Goal: Task Accomplishment & Management: Manage account settings

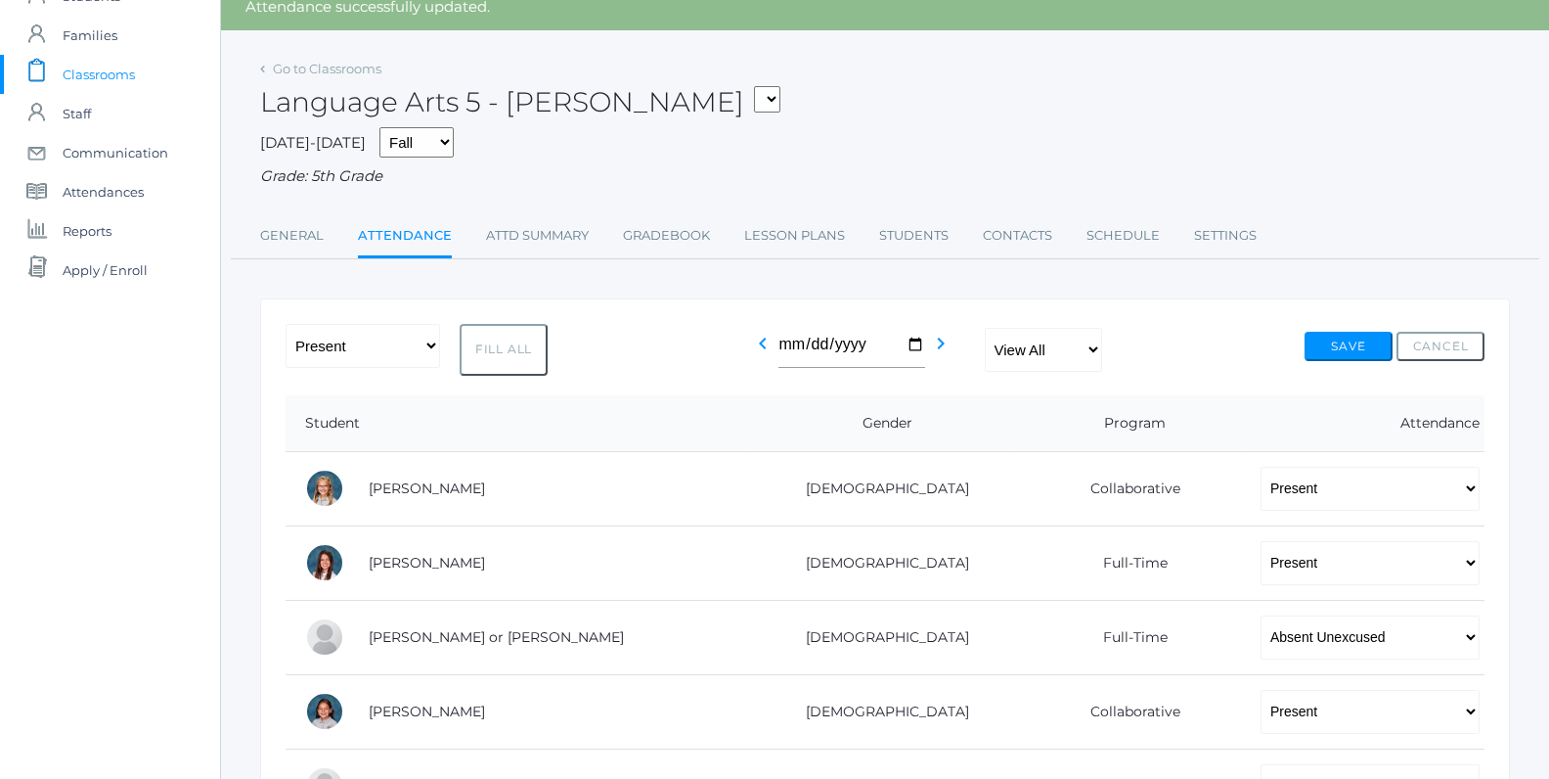
scroll to position [98, 0]
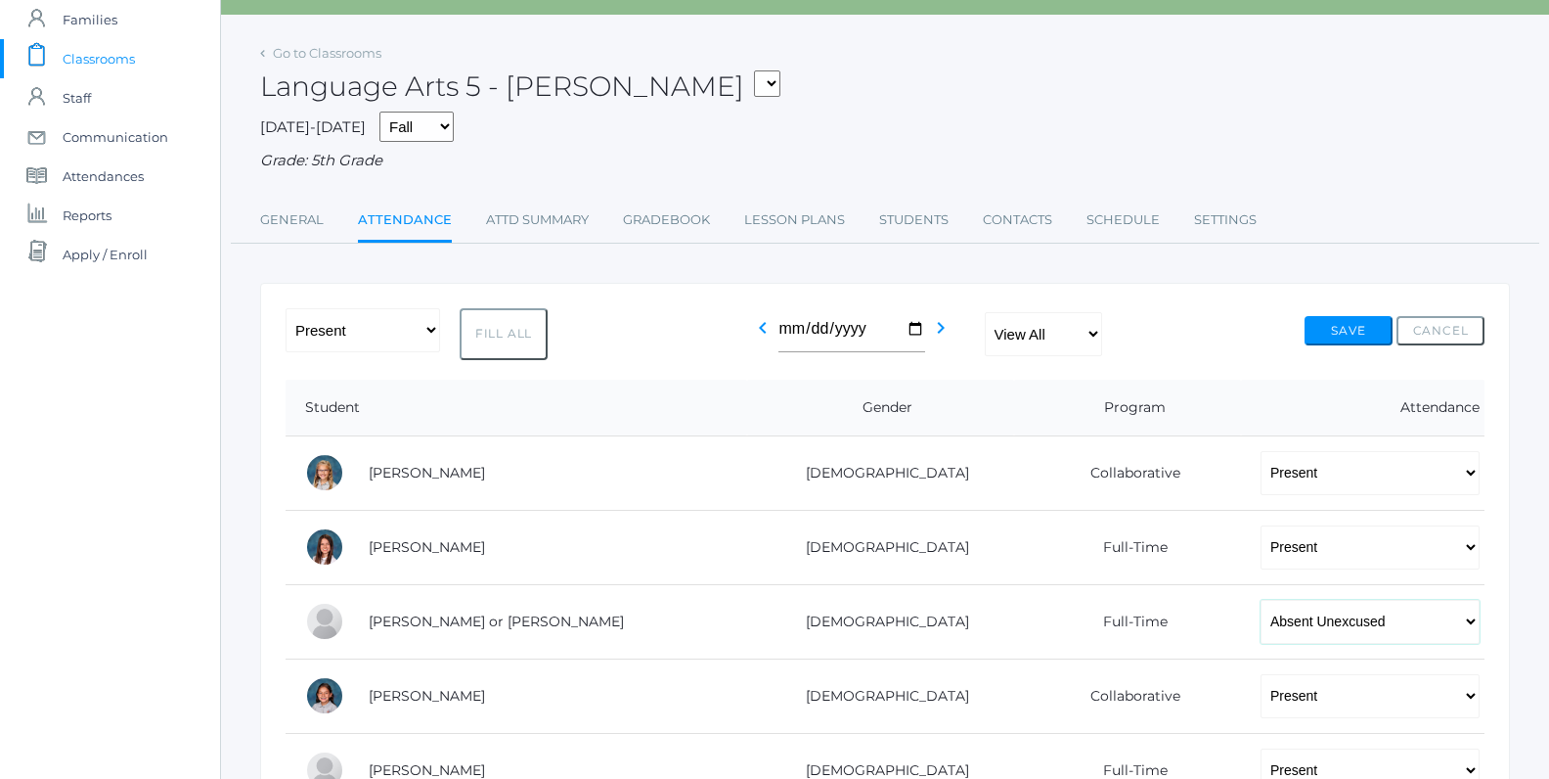
select select "TU"
click option "Tardy Unexcused" at bounding box center [0, 0] width 0 height 0
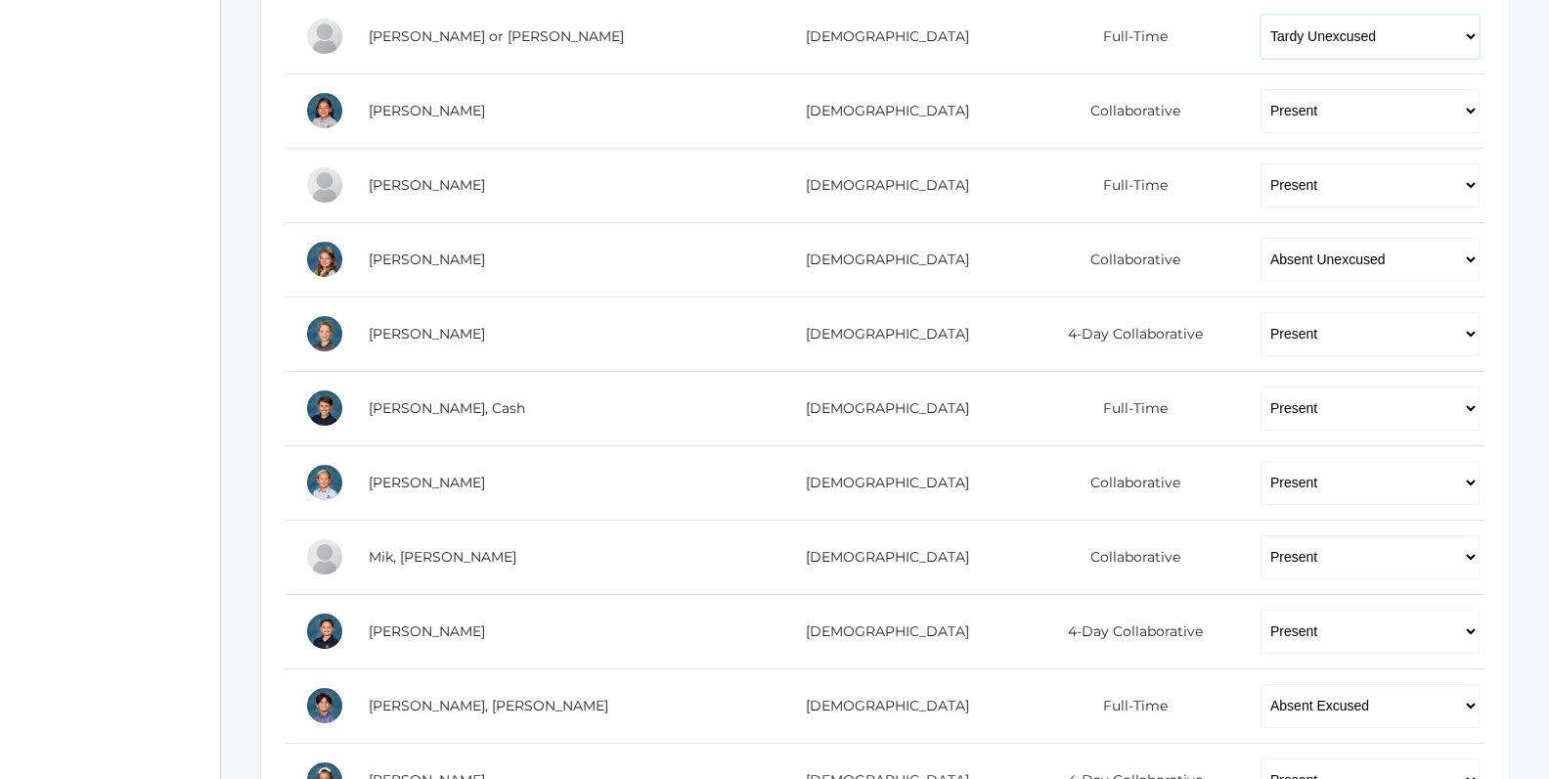
scroll to position [687, 0]
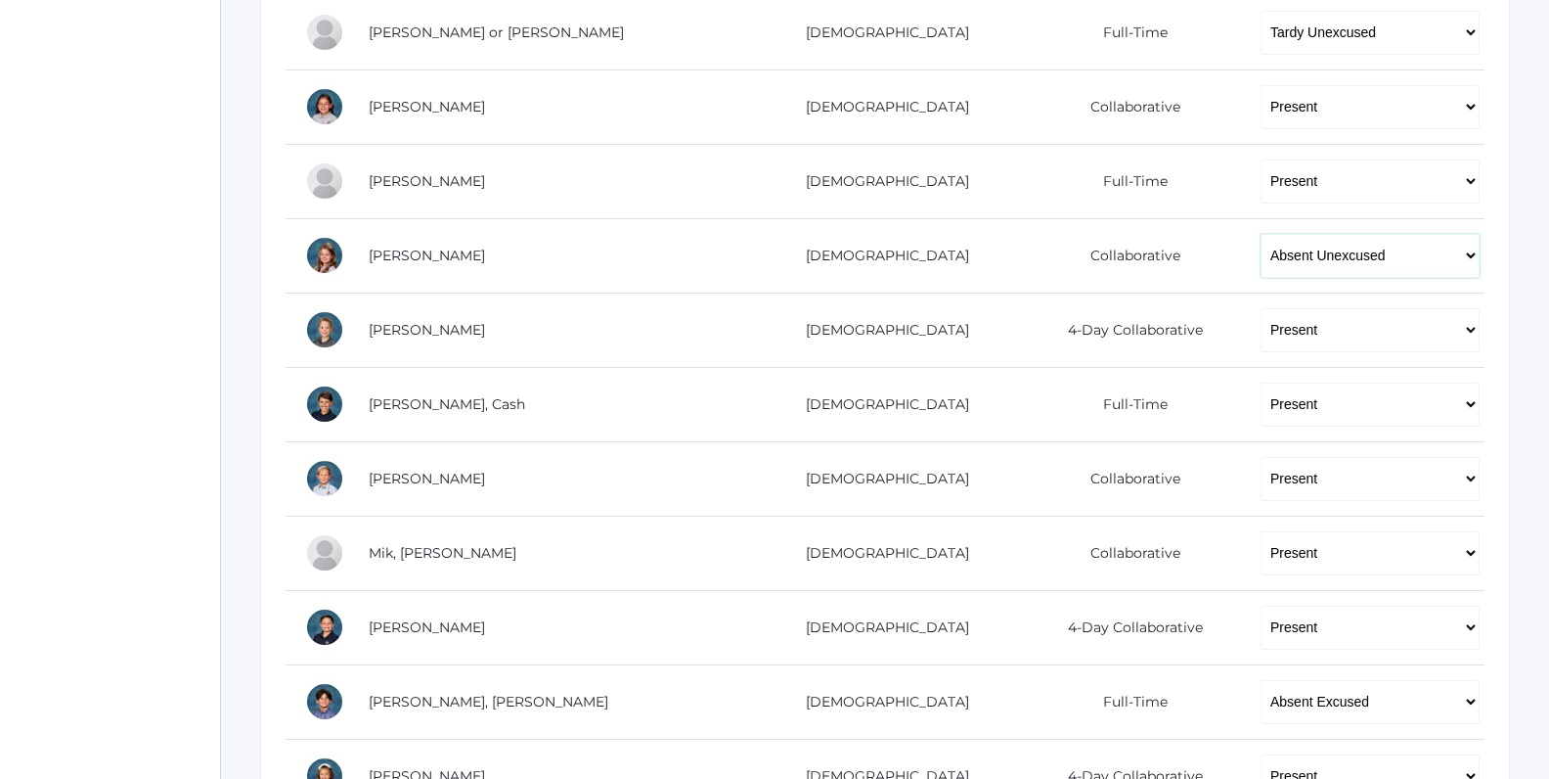
select select "TU"
click option "Tardy Unexcused" at bounding box center [0, 0] width 0 height 0
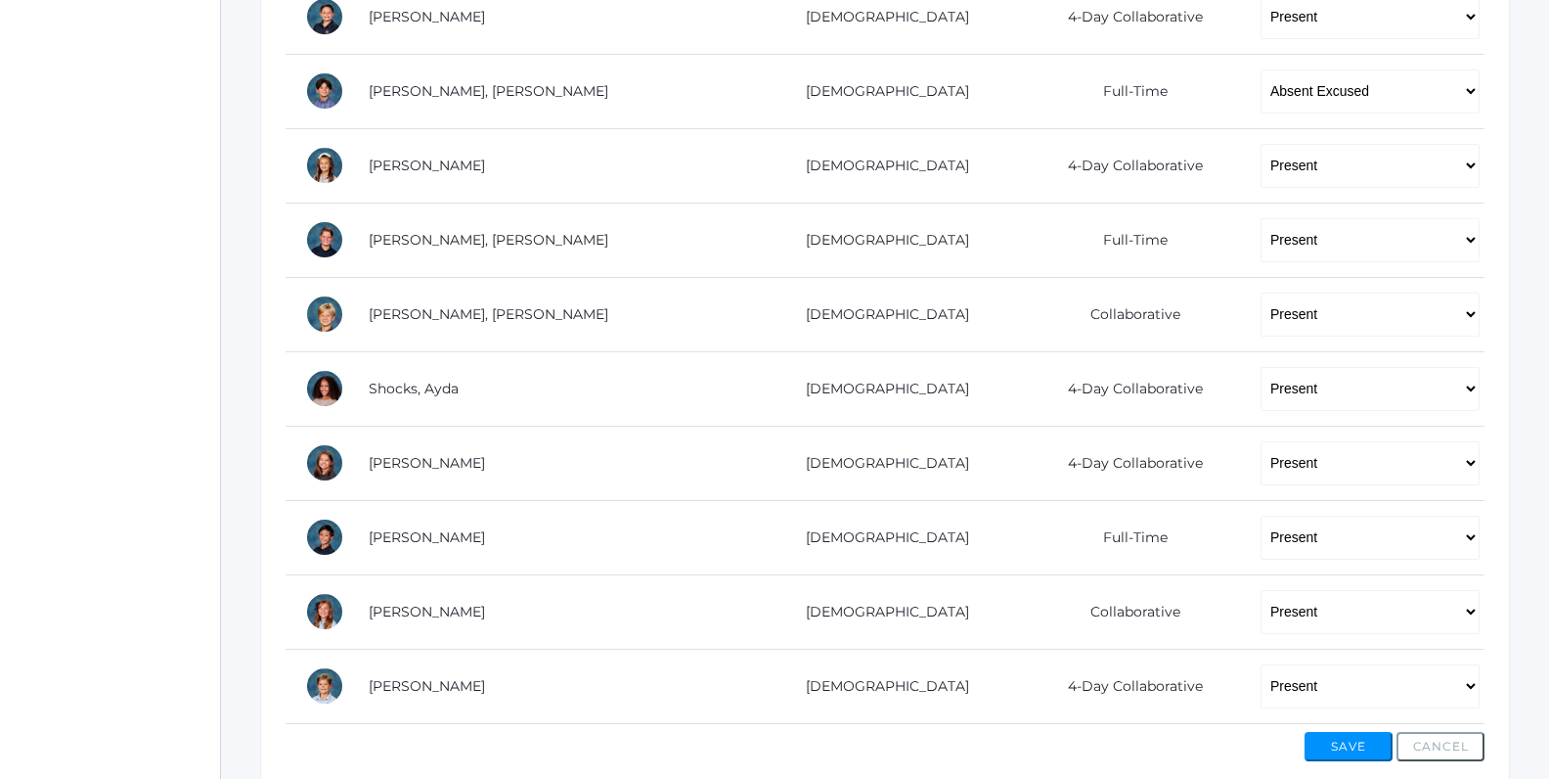
scroll to position [1382, 0]
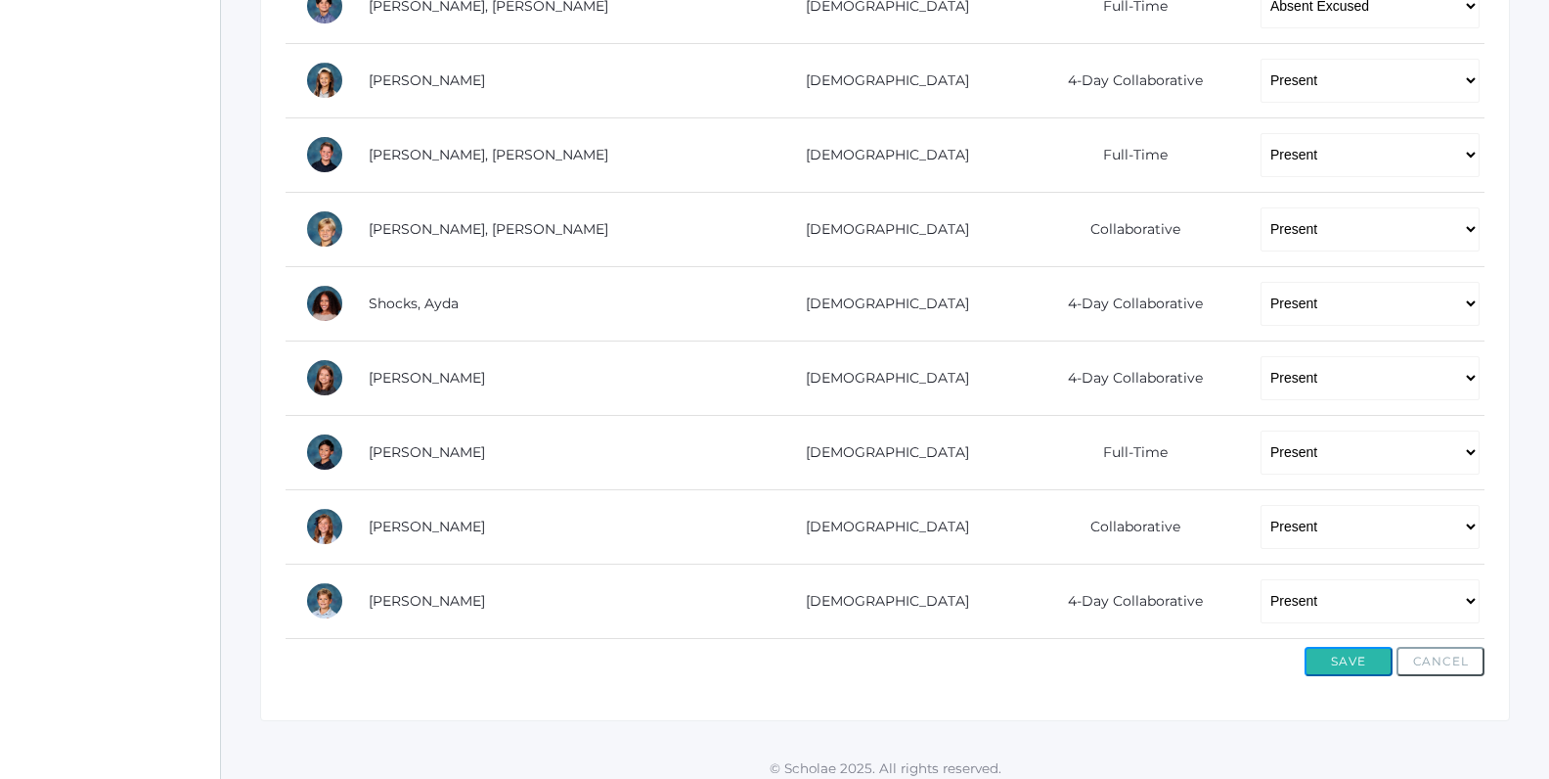
click at [1315, 654] on button "Save" at bounding box center [1349, 661] width 88 height 29
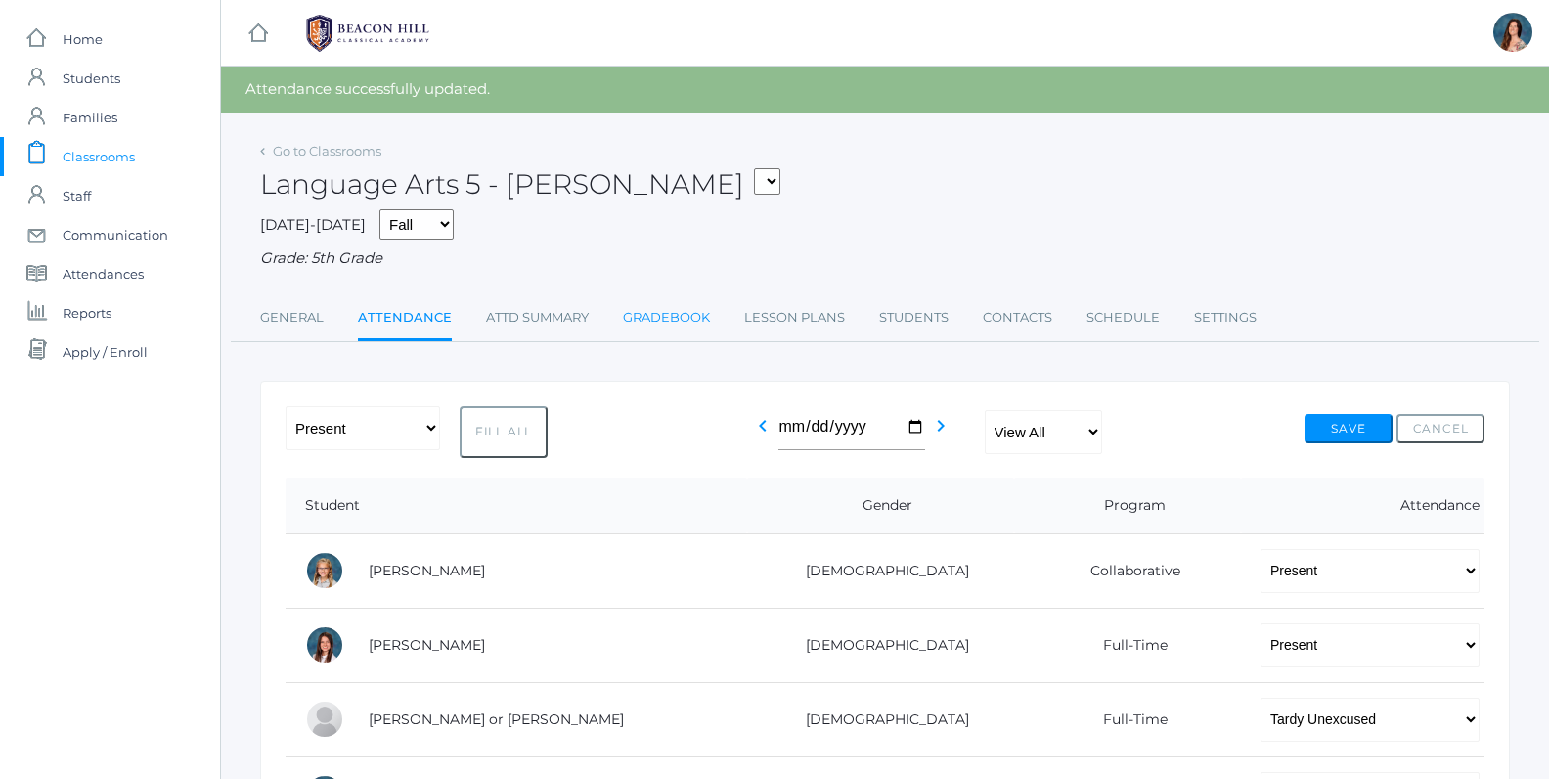
click at [675, 314] on link "Gradebook" at bounding box center [666, 317] width 87 height 39
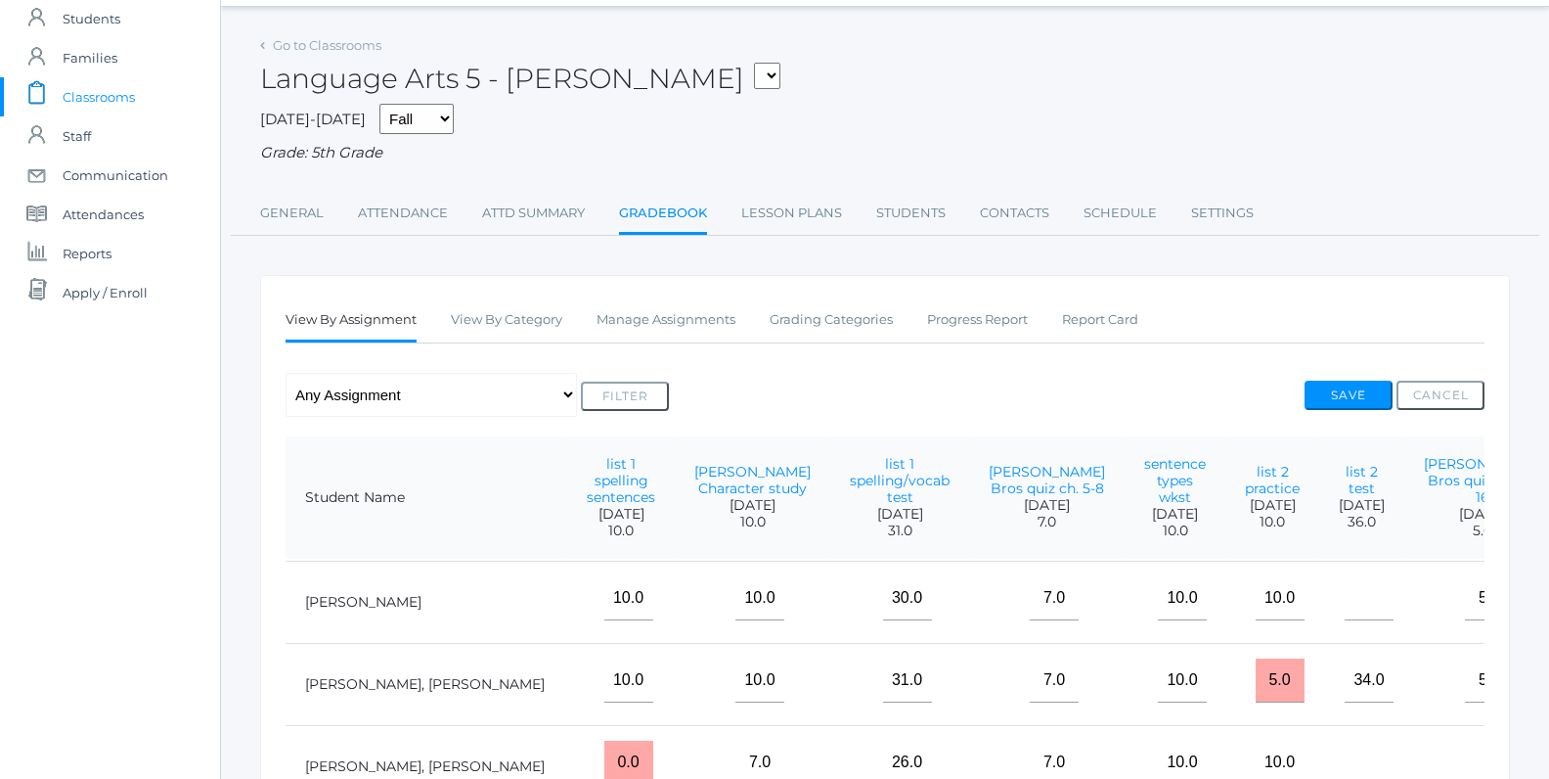
scroll to position [56, 0]
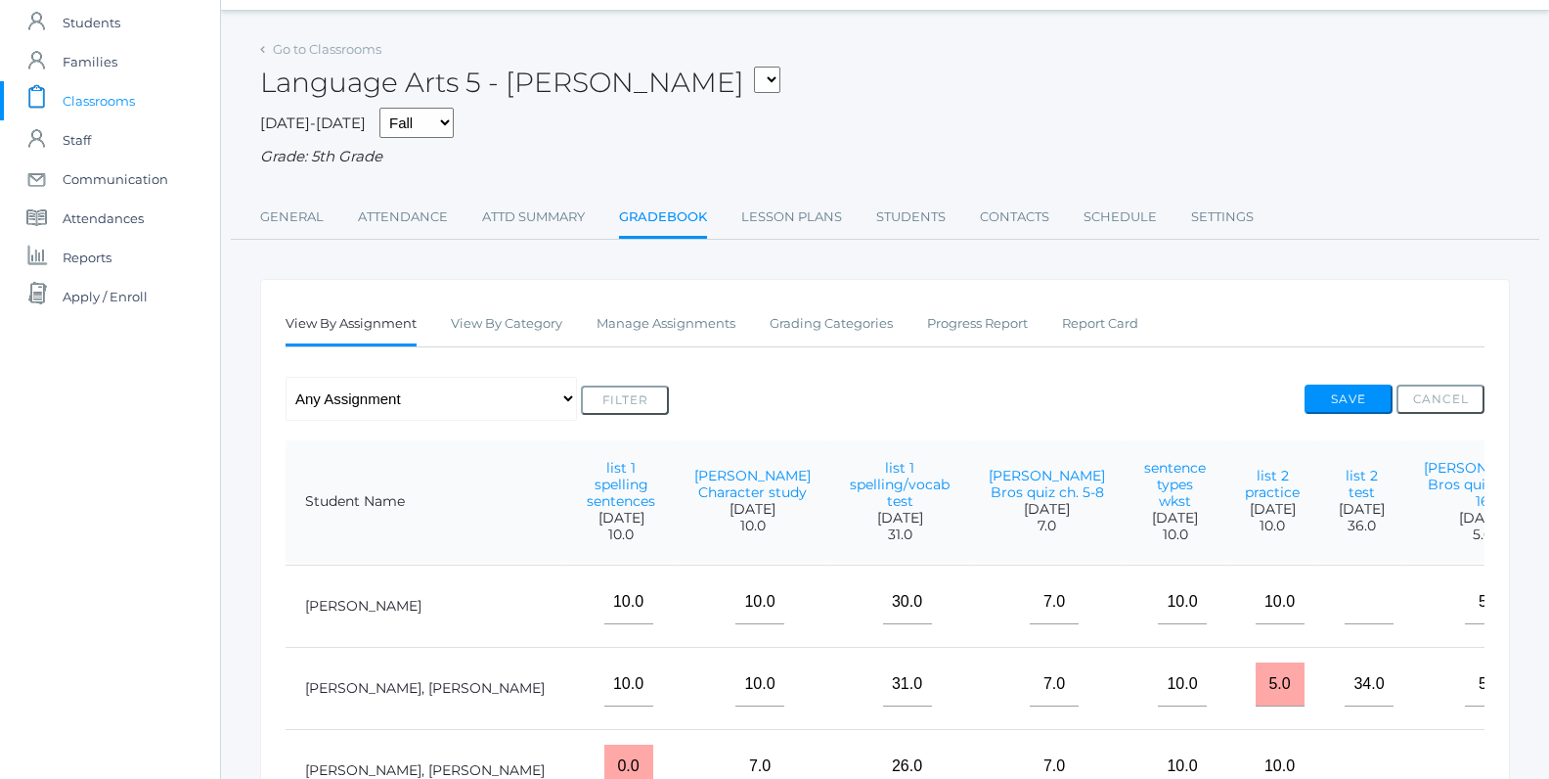
click at [754, 67] on select "05ART - Art 5 [PERSON_NAME] 05CITIZEN - Citizenship and Stewardship 5 [PERSON_N…" at bounding box center [767, 80] width 26 height 26
select select "1966"
click option "05SOCS - Social Studies 5 [PERSON_NAME]" at bounding box center [0, 0] width 0 height 0
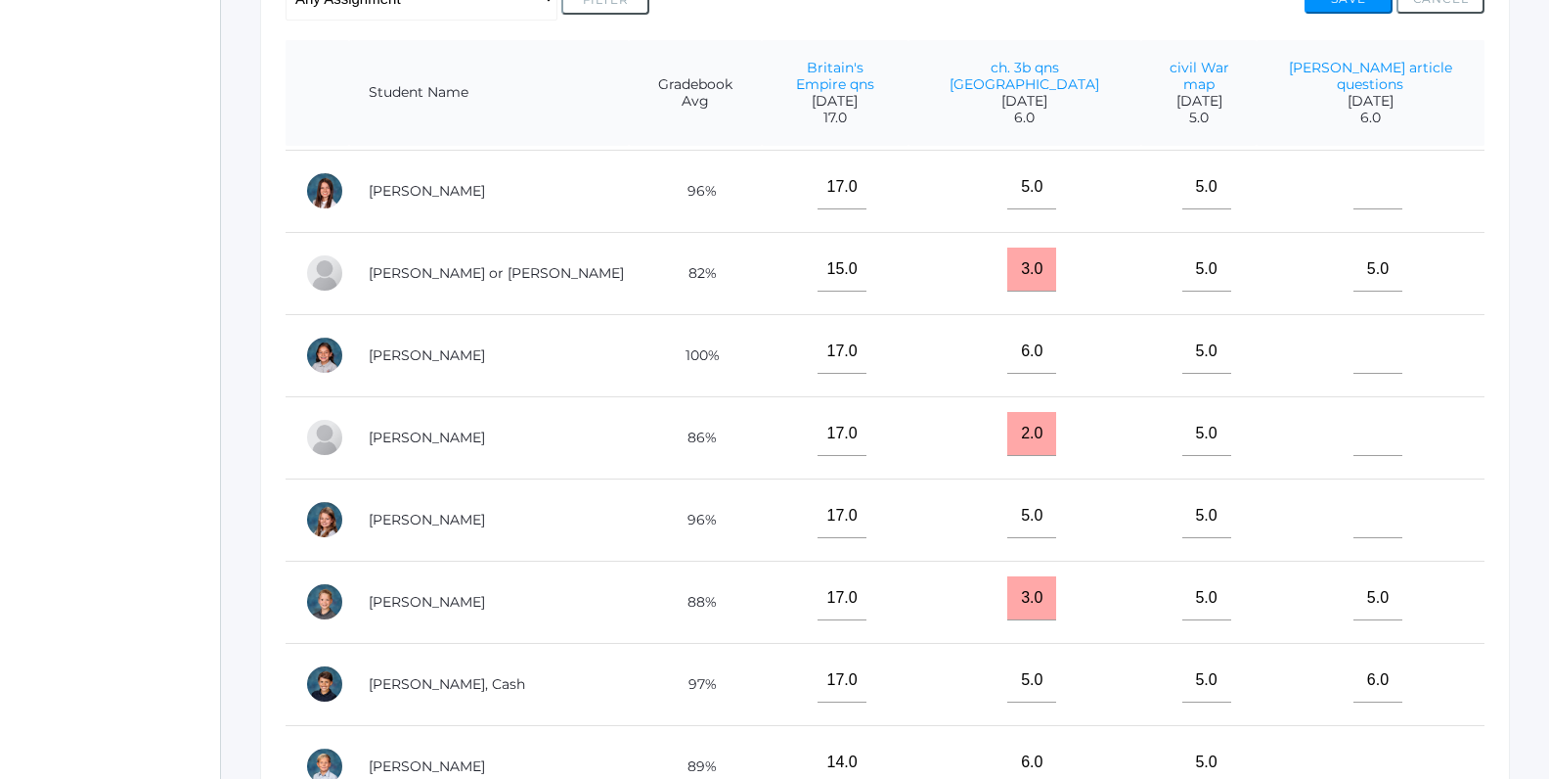
scroll to position [92, 0]
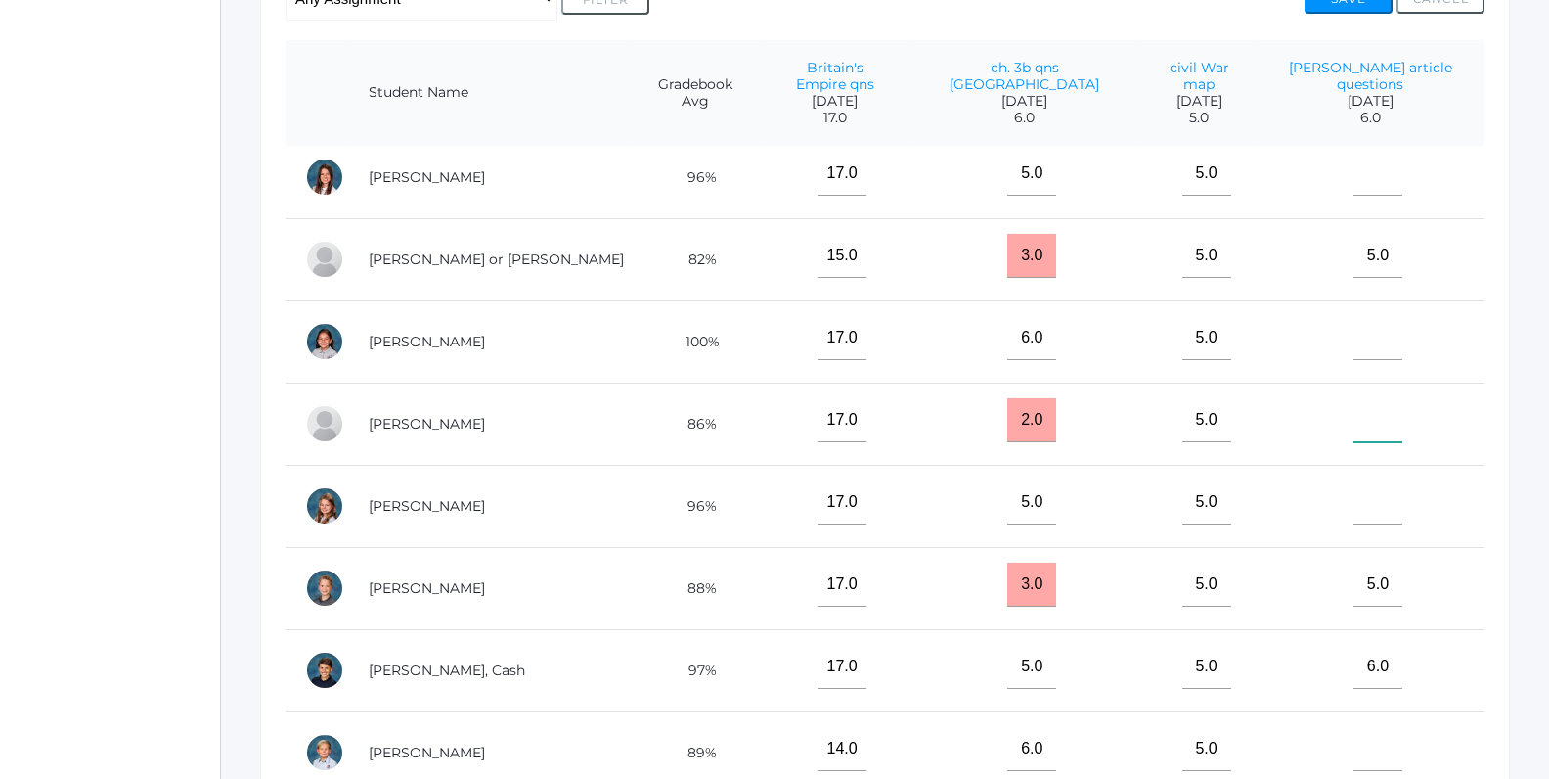
click at [1354, 407] on input"] "text" at bounding box center [1378, 420] width 49 height 44
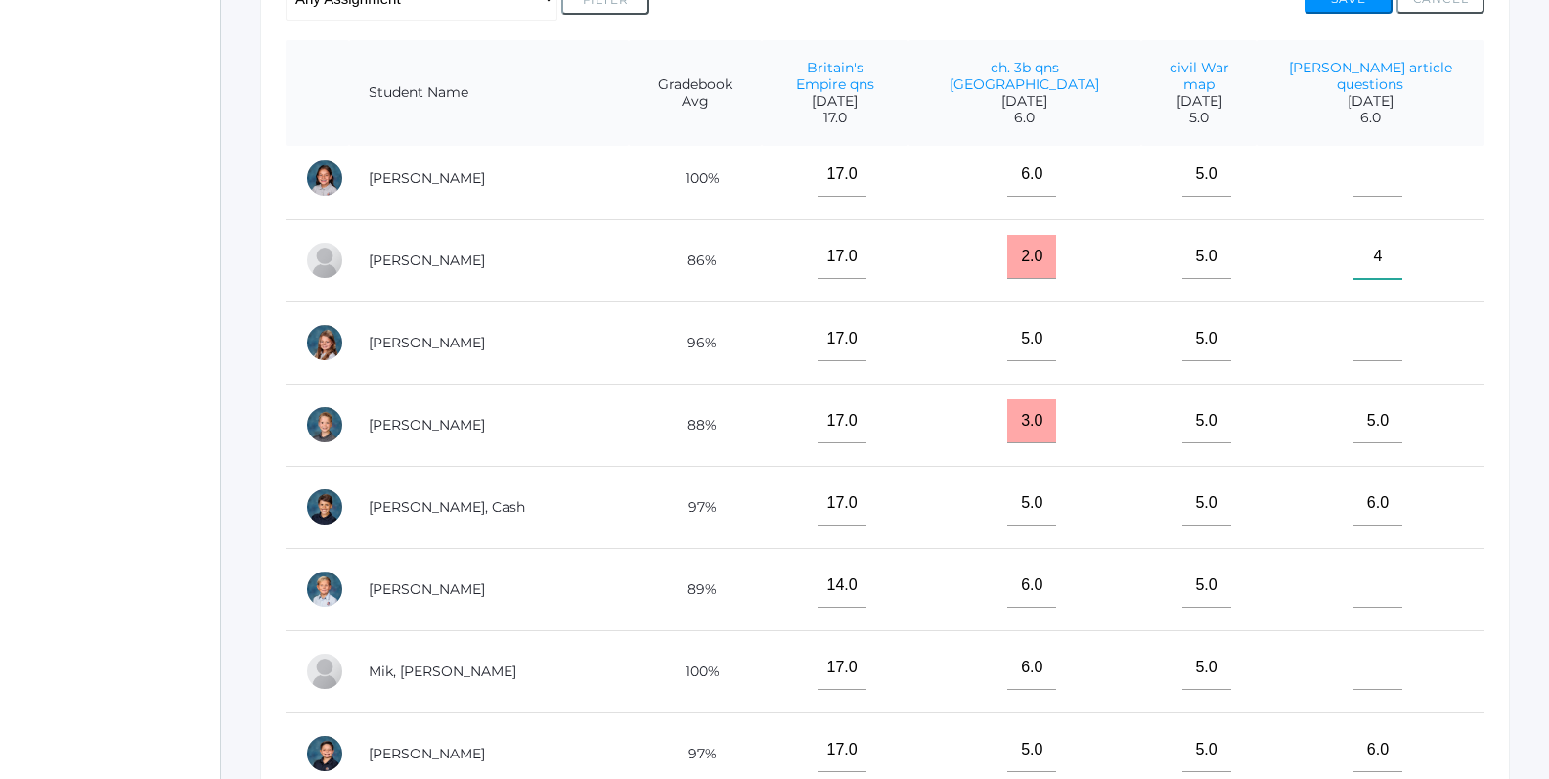
scroll to position [260, 0]
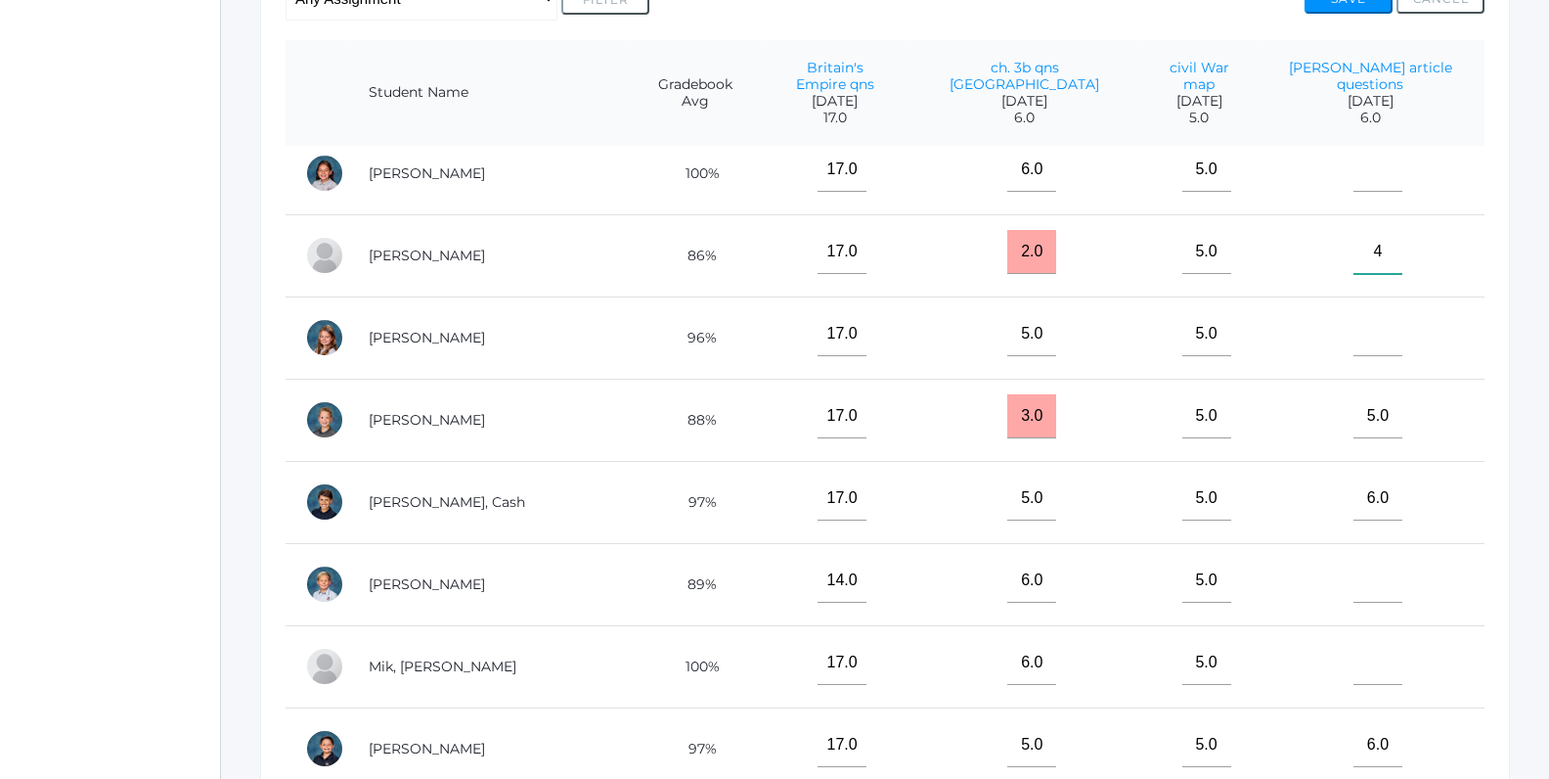
type input"] "4"
drag, startPoint x: 1334, startPoint y: 407, endPoint x: 1327, endPoint y: 437, distance: 31.1
click at [1354, 437] on input"] "5.0" at bounding box center [1378, 416] width 49 height 44
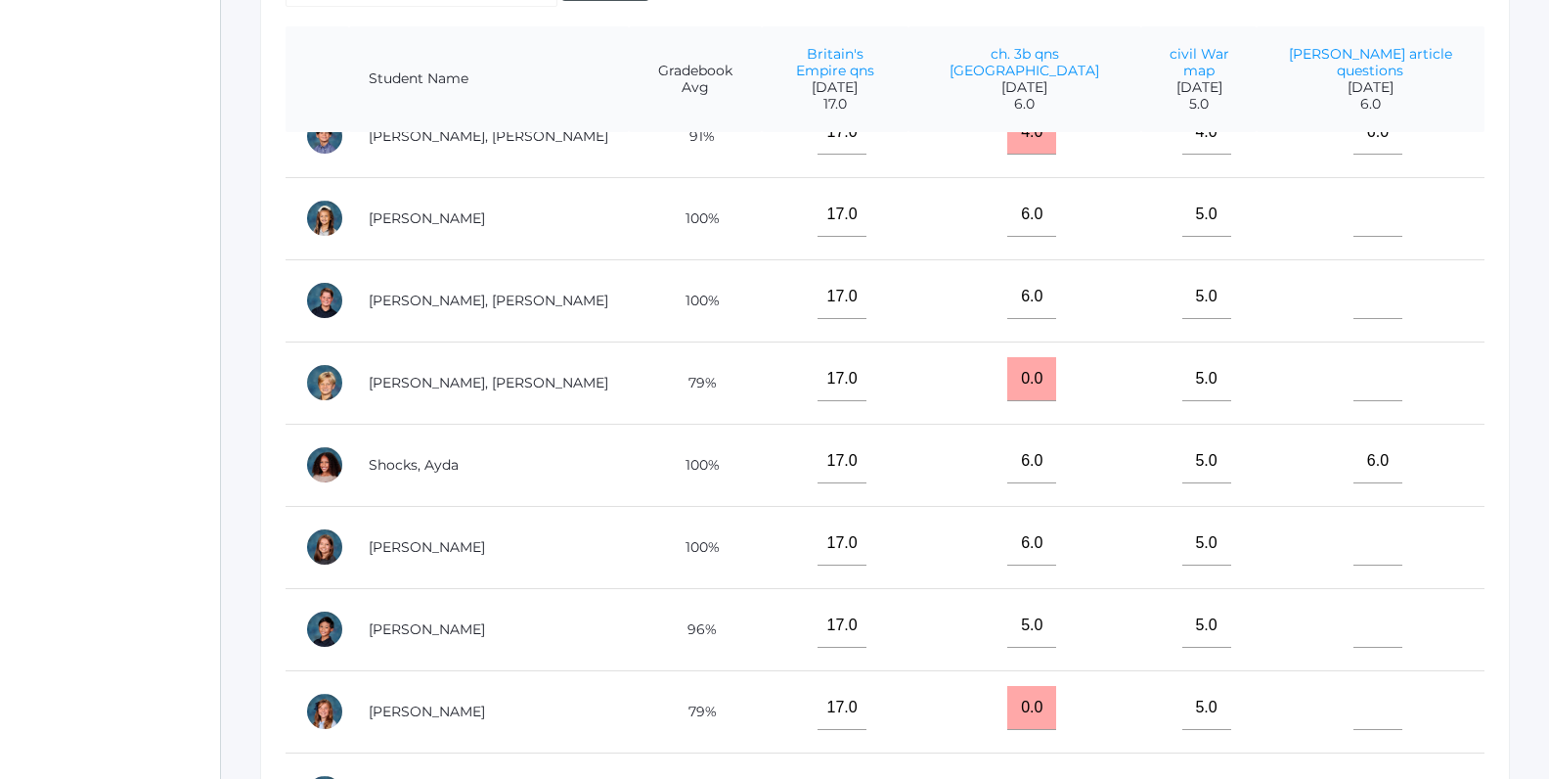
scroll to position [477, 0]
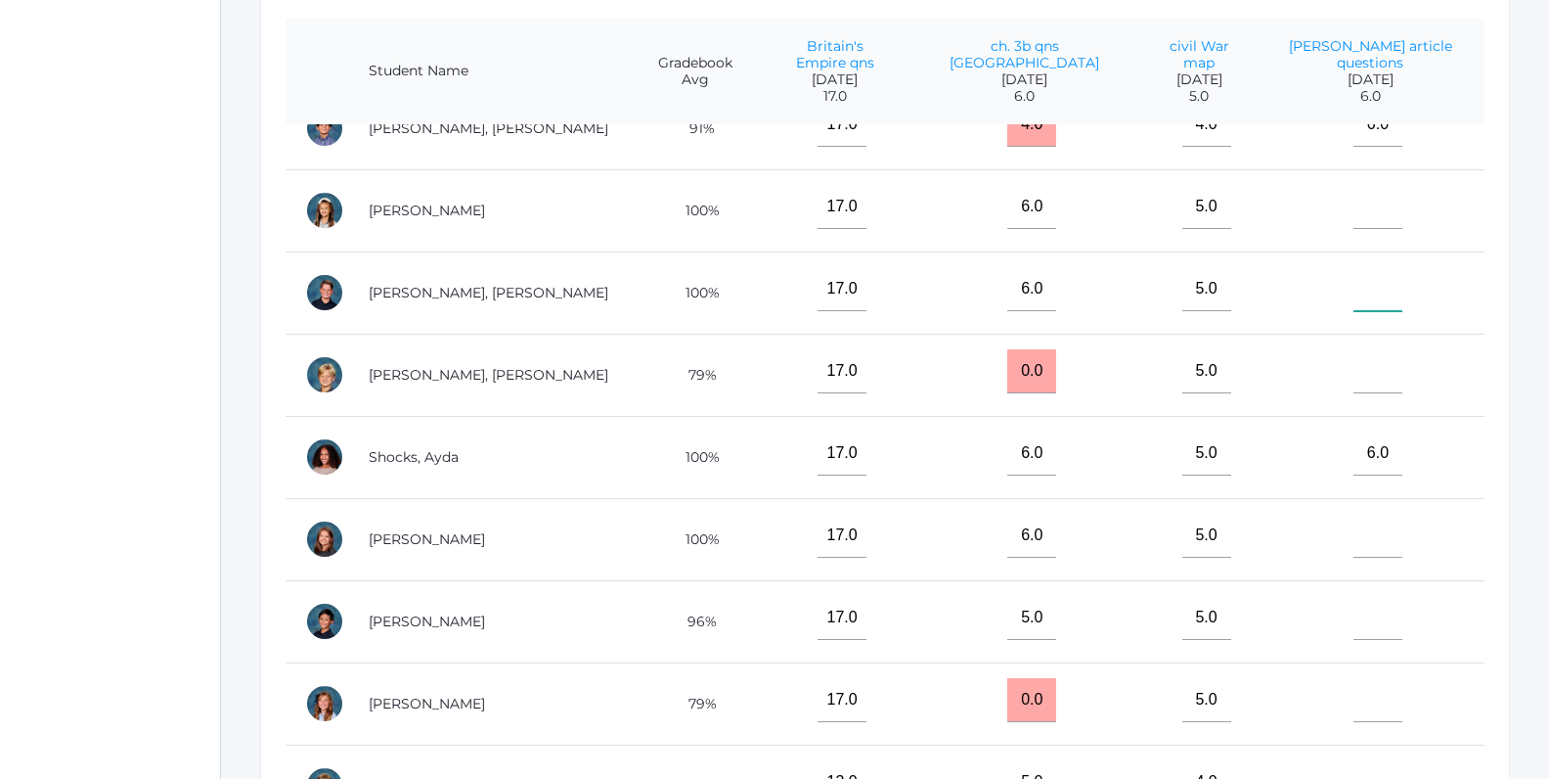
click at [1354, 267] on input"] "text" at bounding box center [1378, 289] width 49 height 44
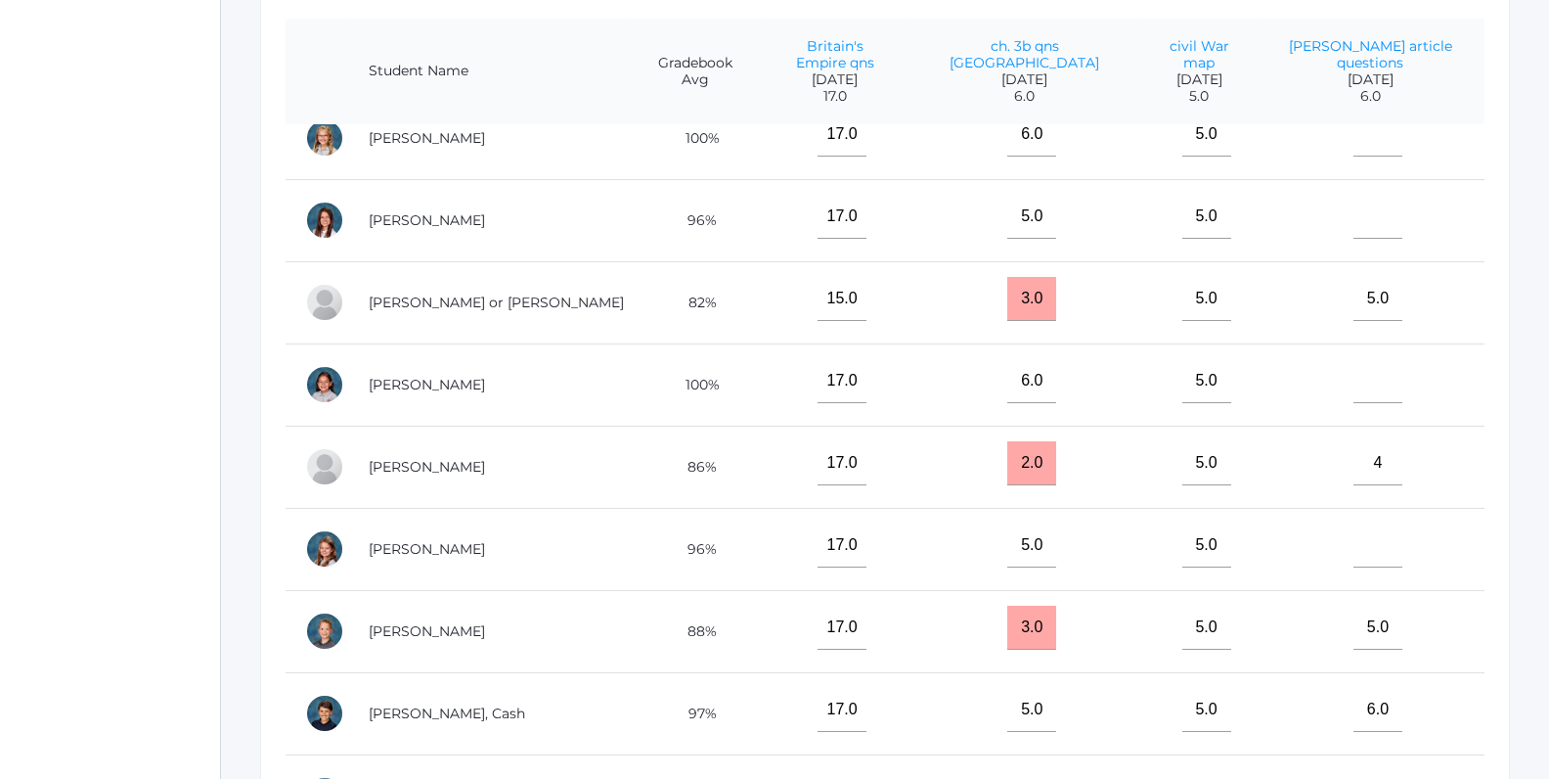
scroll to position [15, 0]
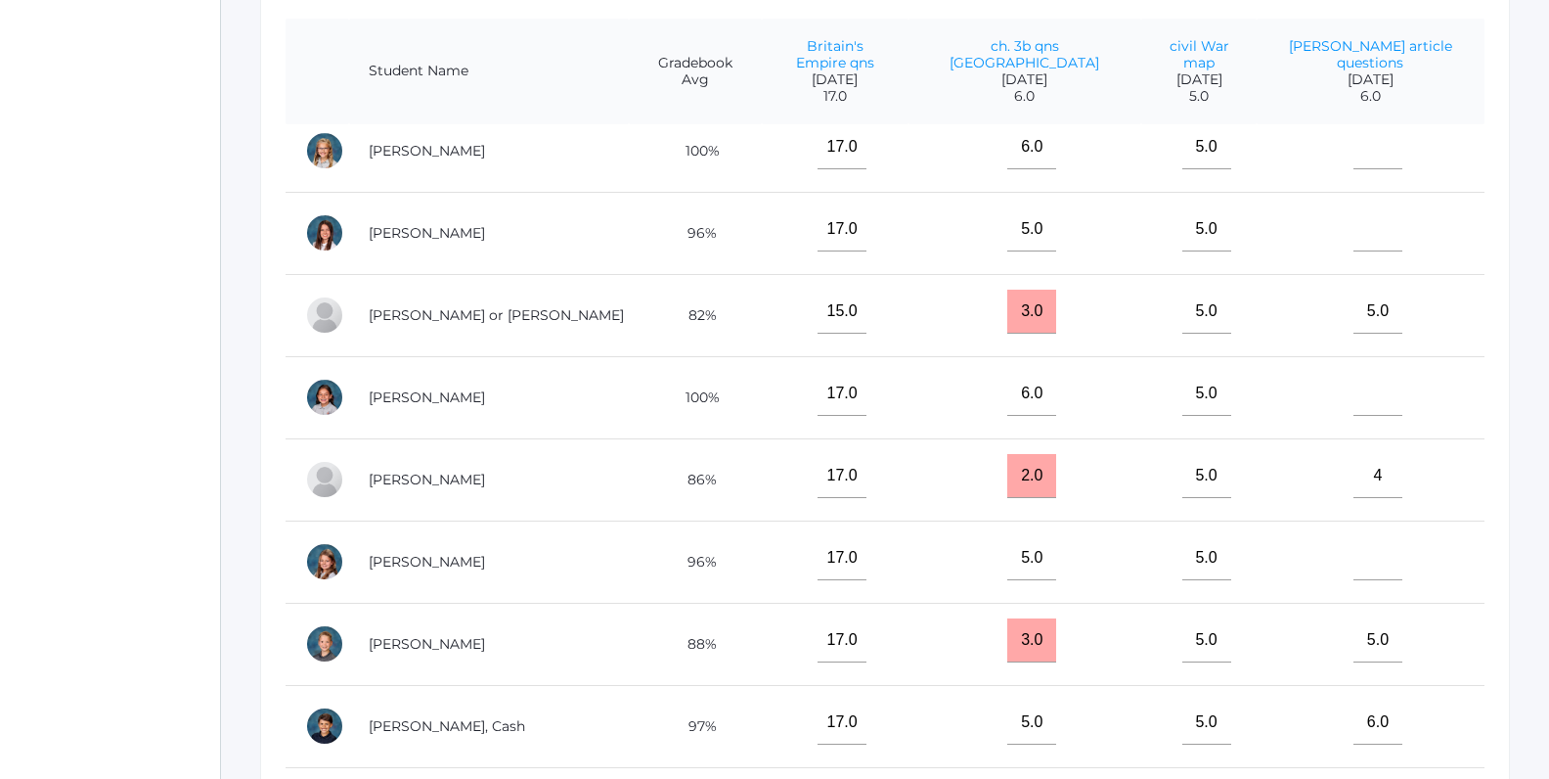
type input"] "4"
click at [1354, 210] on input"] "text" at bounding box center [1378, 229] width 49 height 44
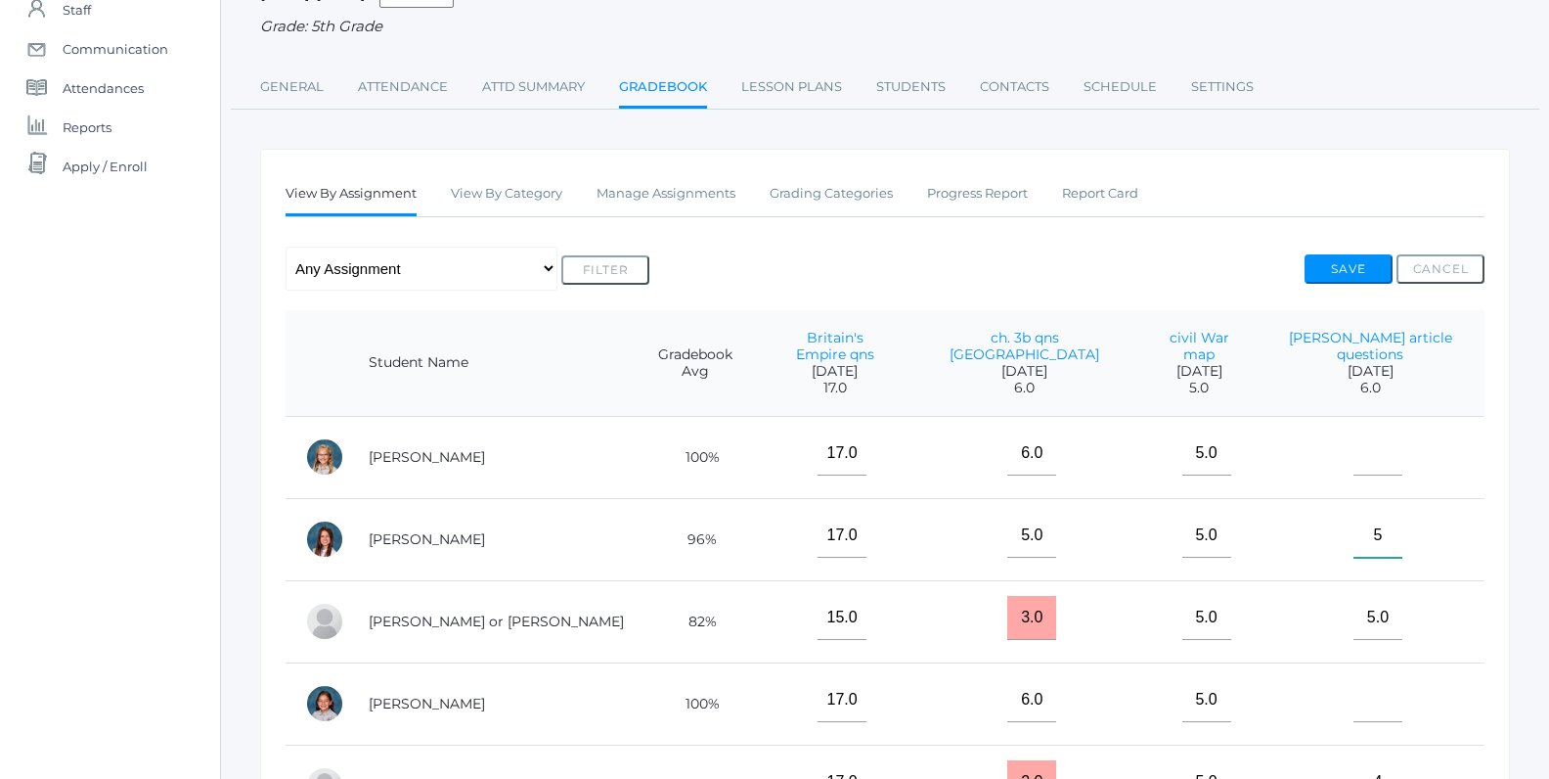
scroll to position [176, 0]
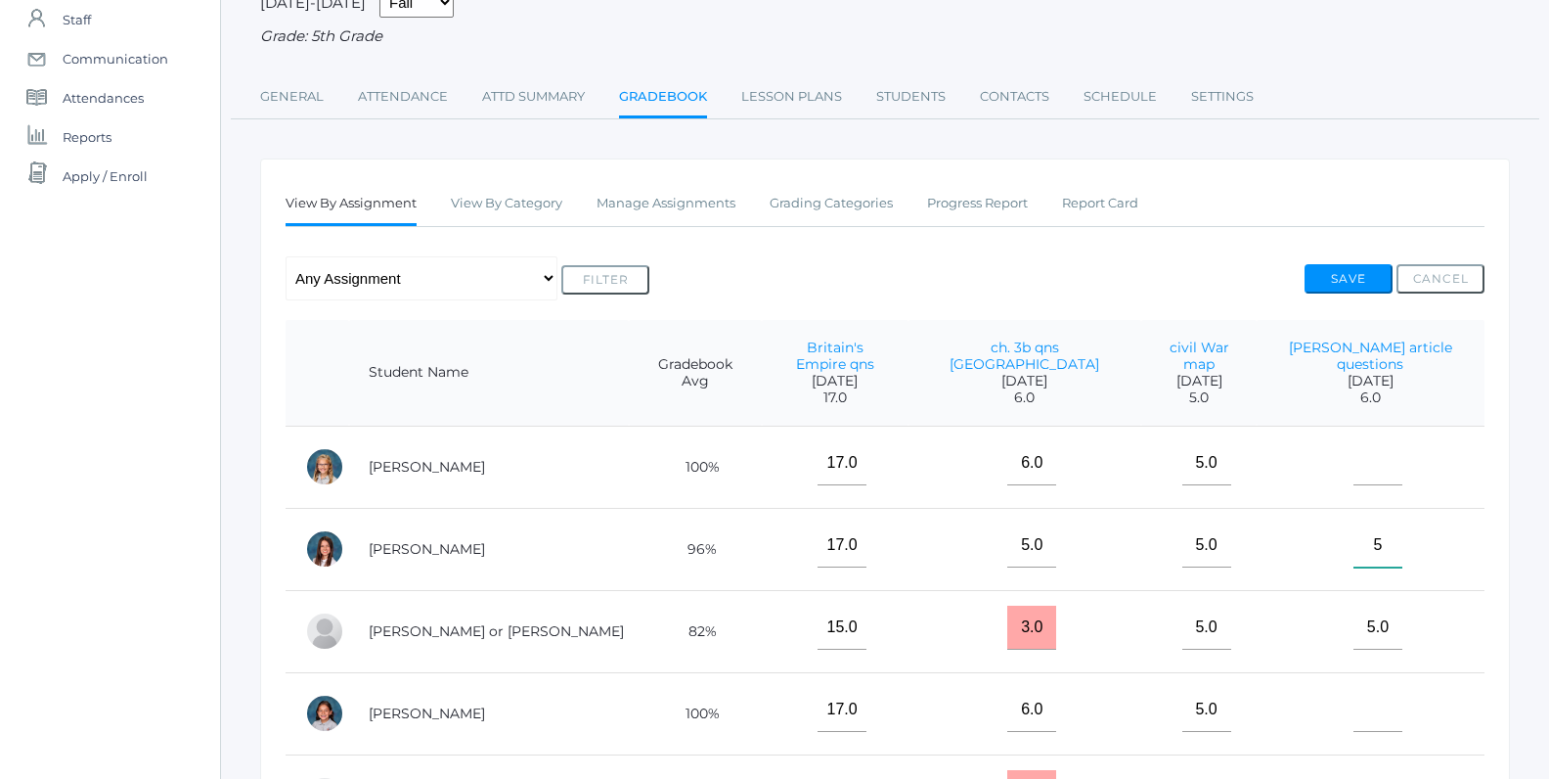
type input"] "5"
drag, startPoint x: 1325, startPoint y: 207, endPoint x: 1325, endPoint y: 221, distance: 13.7
click at [1325, 221] on ul "View By Assignment View By Category Manage Assignments Grading Categories Progr…" at bounding box center [885, 205] width 1199 height 42
click at [1327, 261] on div "Any Assignment Category: exercises - Britain's Empire qns - ch. 3b qns Africa -…" at bounding box center [885, 278] width 1199 height 44
click at [1328, 272] on button "Save" at bounding box center [1349, 278] width 88 height 29
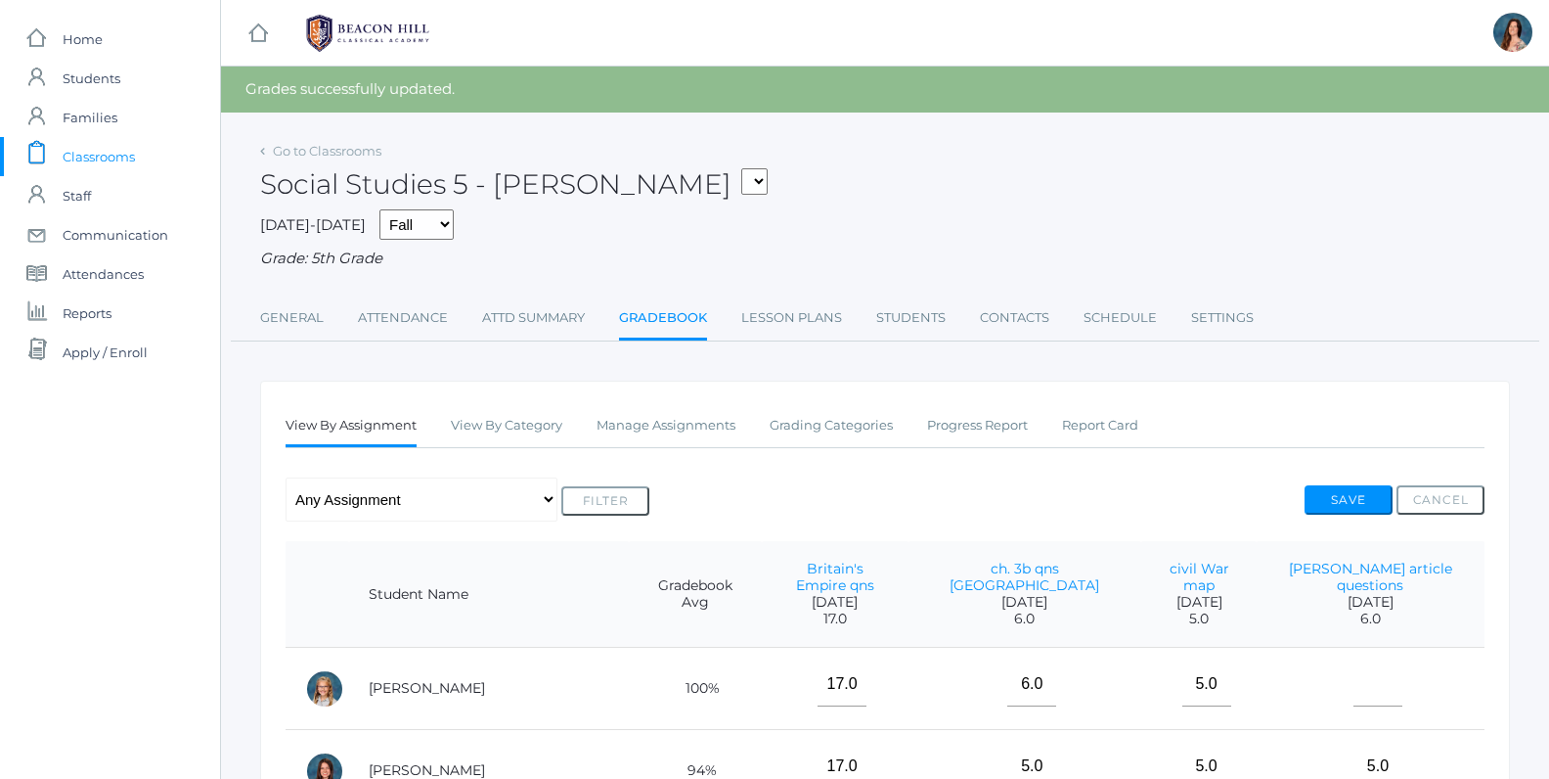
drag, startPoint x: 916, startPoint y: 136, endPoint x: 898, endPoint y: 135, distance: 17.6
click at [898, 135] on div "icons/ui/navigation/hamburger Created with Sketch. icons/ui/navigation/home Cre…" at bounding box center [884, 738] width 1329 height 1476
drag, startPoint x: 792, startPoint y: 96, endPoint x: 774, endPoint y: 91, distance: 19.2
click at [774, 91] on div "Grades successfully updated." at bounding box center [885, 90] width 1328 height 46
drag, startPoint x: 774, startPoint y: 91, endPoint x: 740, endPoint y: 78, distance: 36.5
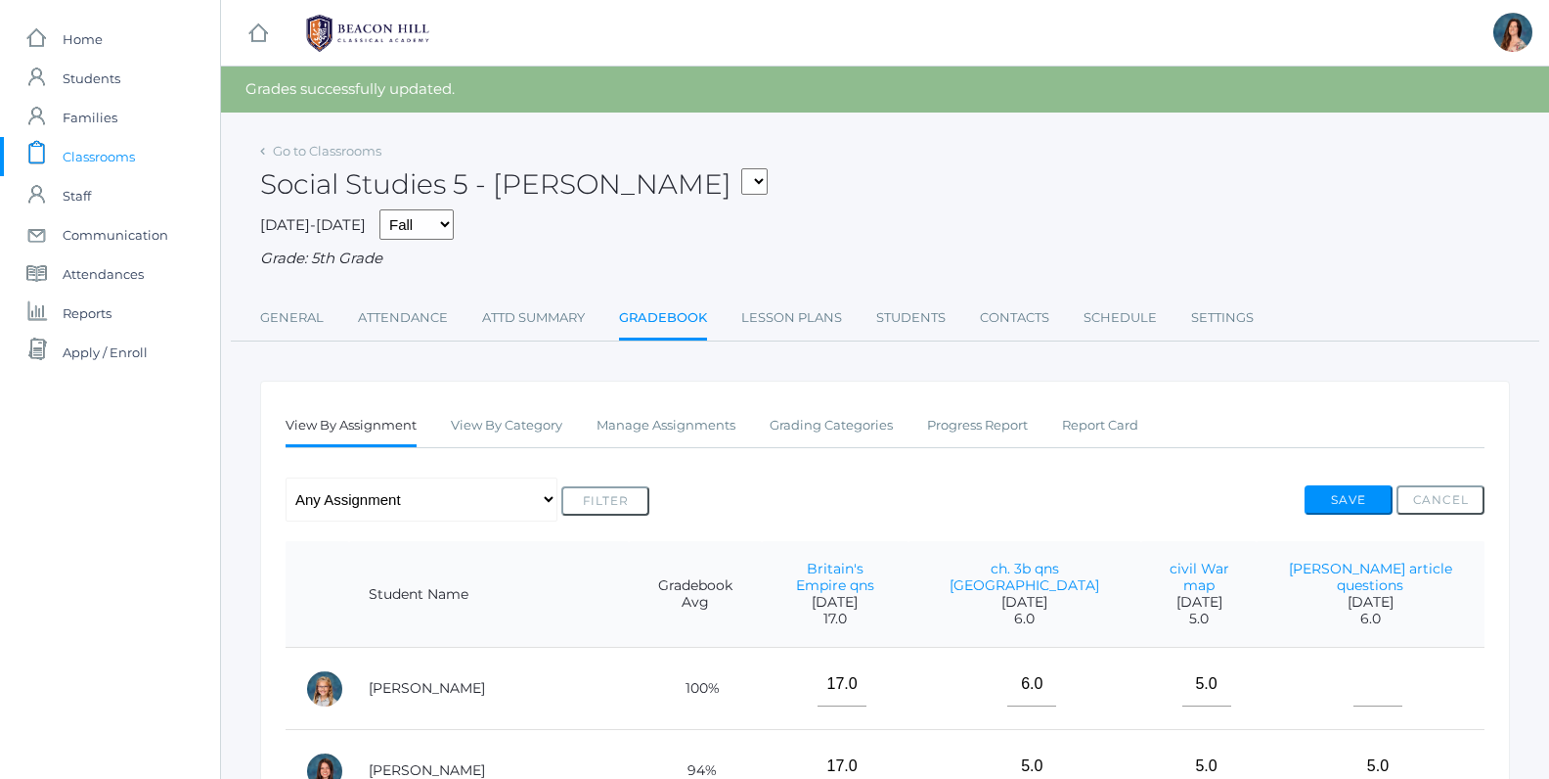
click at [774, 91] on div "Grades successfully updated." at bounding box center [885, 90] width 1328 height 46
drag, startPoint x: 713, startPoint y: 65, endPoint x: 670, endPoint y: 51, distance: 45.2
click at [670, 51] on div "icons/ui/navigation/hamburger Created with Sketch. icons/ui/navigation/home Cre…" at bounding box center [885, 33] width 1328 height 66
